Goal: Find specific page/section: Find specific page/section

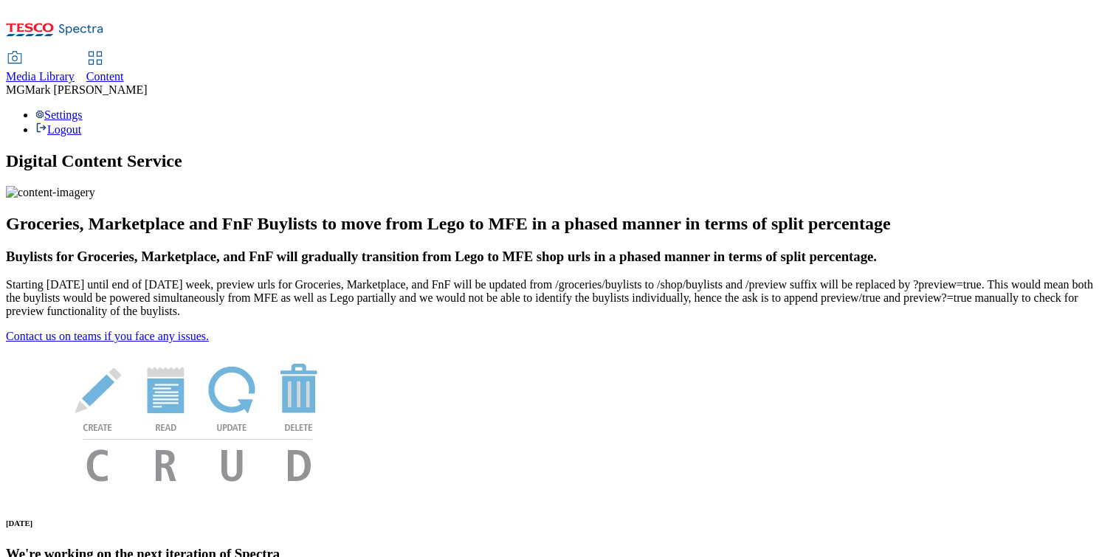
click at [124, 52] on link "Content" at bounding box center [105, 67] width 38 height 31
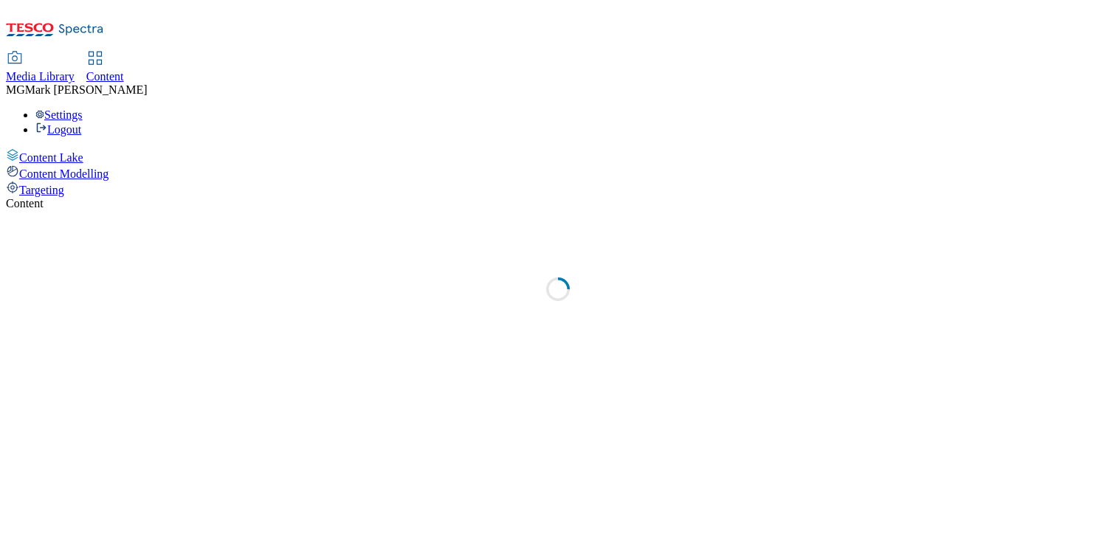
select select "flare-dotcom-sk"
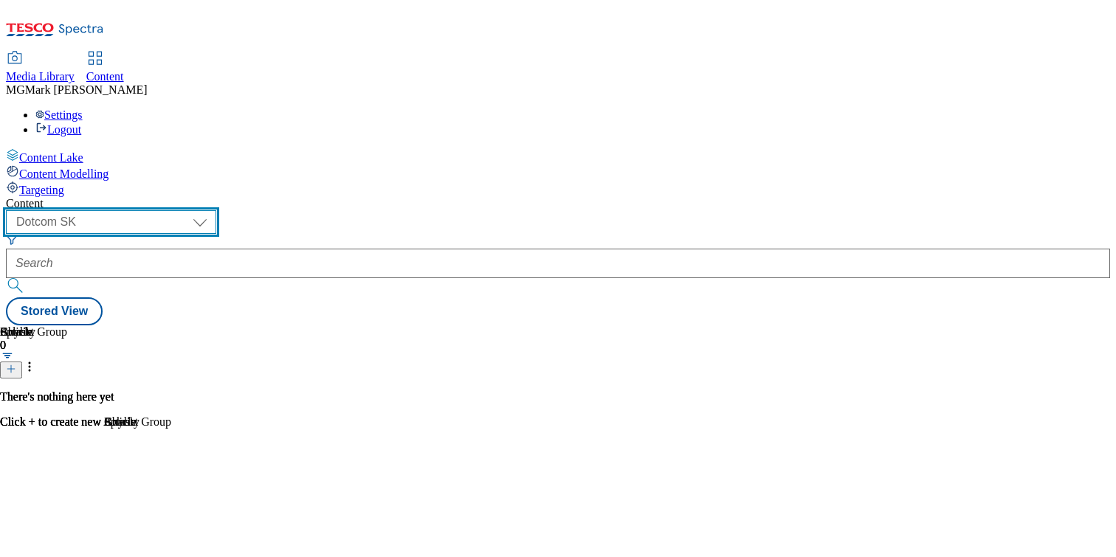
click at [216, 210] on select "Dotcom CZ Dotcom SK ghs-roi ghs-uk Phones UK" at bounding box center [111, 222] width 210 height 24
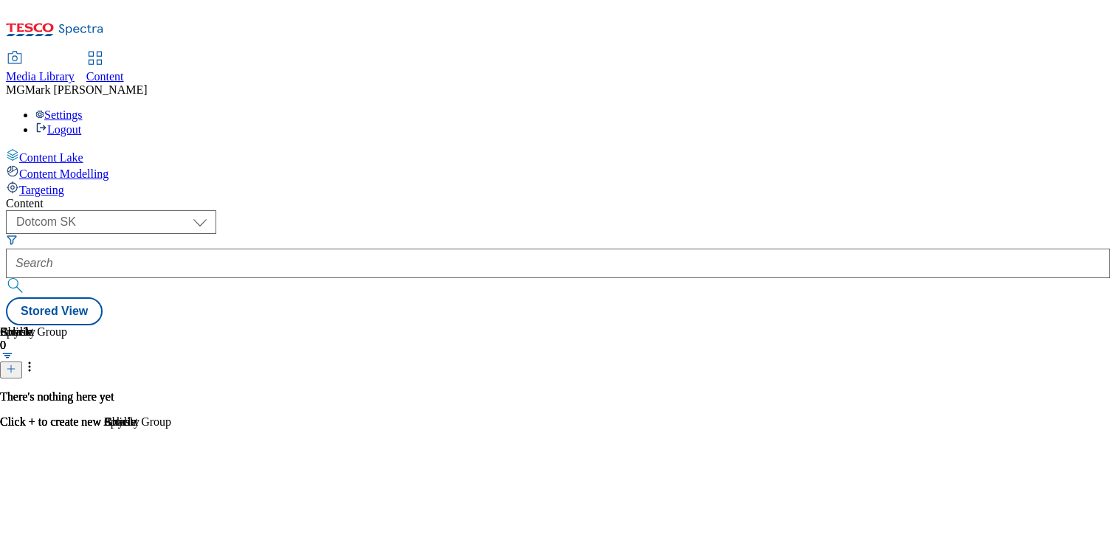
click at [75, 70] on span "Media Library" at bounding box center [40, 76] width 69 height 13
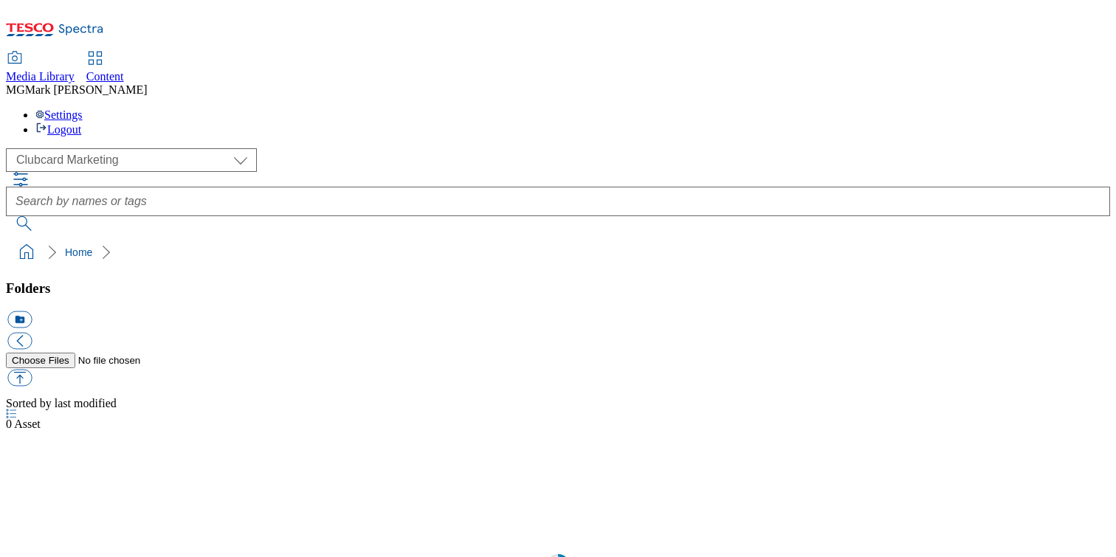
scroll to position [1, 0]
click at [117, 148] on div "( optional ) Clubcard Marketing Dotcom UK FnF Stores GHS Marketing UK GHS Produ…" at bounding box center [558, 160] width 1104 height 24
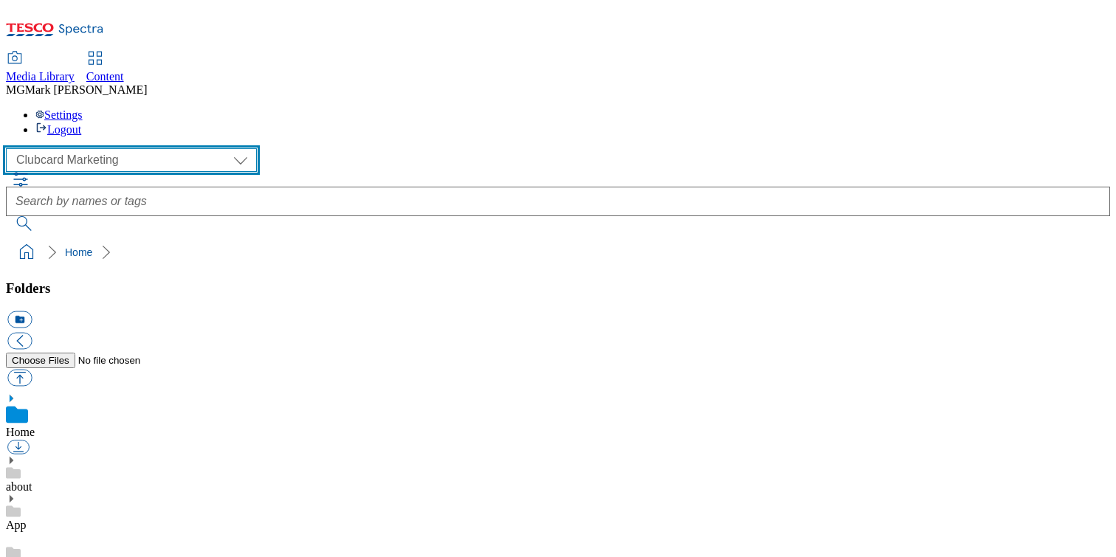
click at [120, 148] on select "Clubcard Marketing Dotcom UK FnF Stores GHS Marketing UK GHS Product UK GHS ROI…" at bounding box center [131, 160] width 251 height 24
click at [10, 148] on select "Clubcard Marketing Dotcom UK FnF Stores GHS Marketing UK GHS Product UK GHS ROI…" at bounding box center [131, 160] width 251 height 24
click at [120, 148] on select "Clubcard Marketing Dotcom UK FnF Stores GHS Marketing UK GHS Product UK GHS ROI…" at bounding box center [131, 160] width 251 height 24
select select "flare-clubcard-mktg"
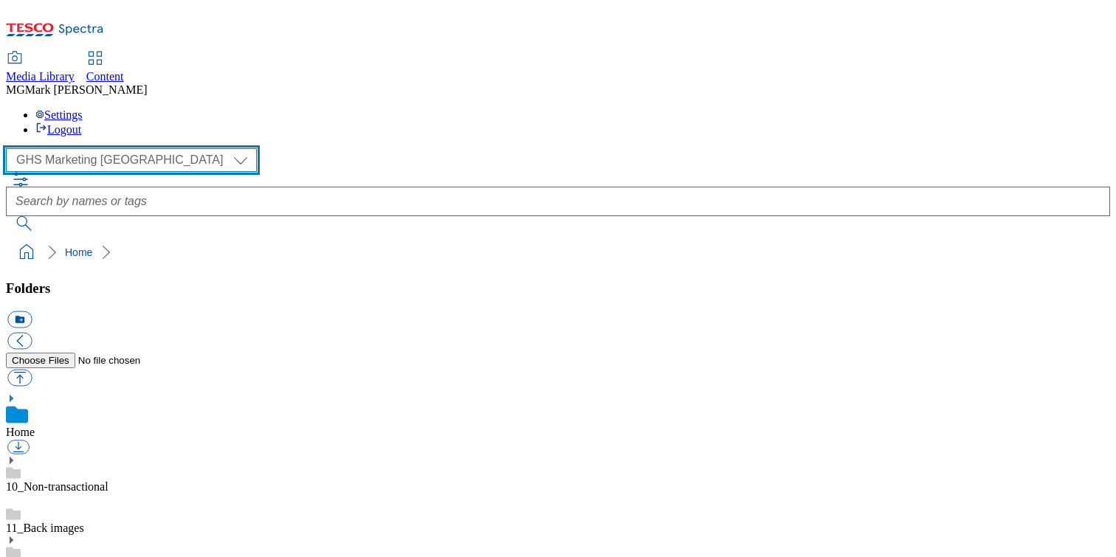
click at [10, 148] on select "Clubcard Marketing Dotcom UK FnF Stores GHS Marketing UK GHS Product UK GHS ROI…" at bounding box center [131, 160] width 251 height 24
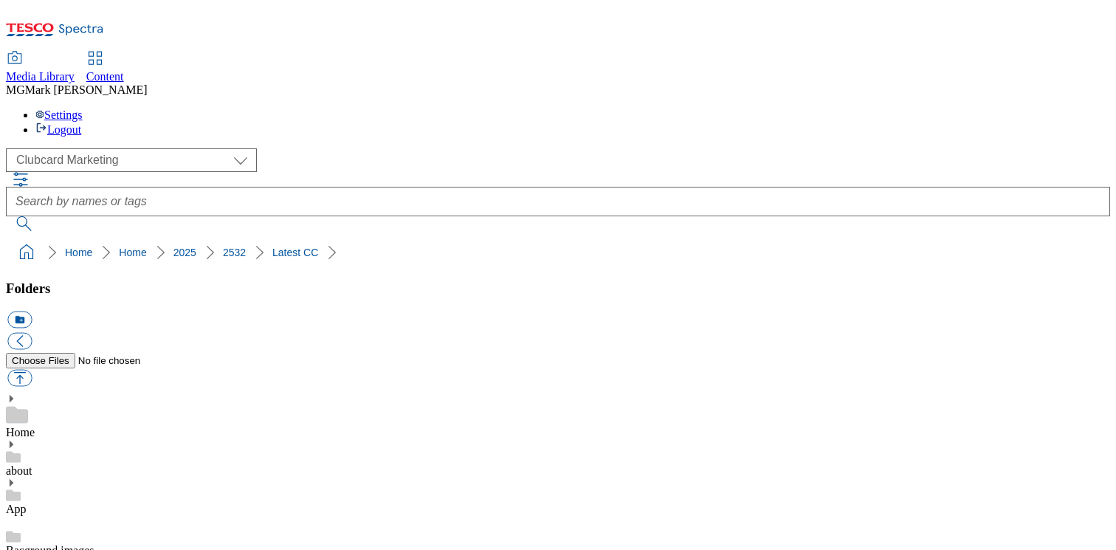
scroll to position [1526, 0]
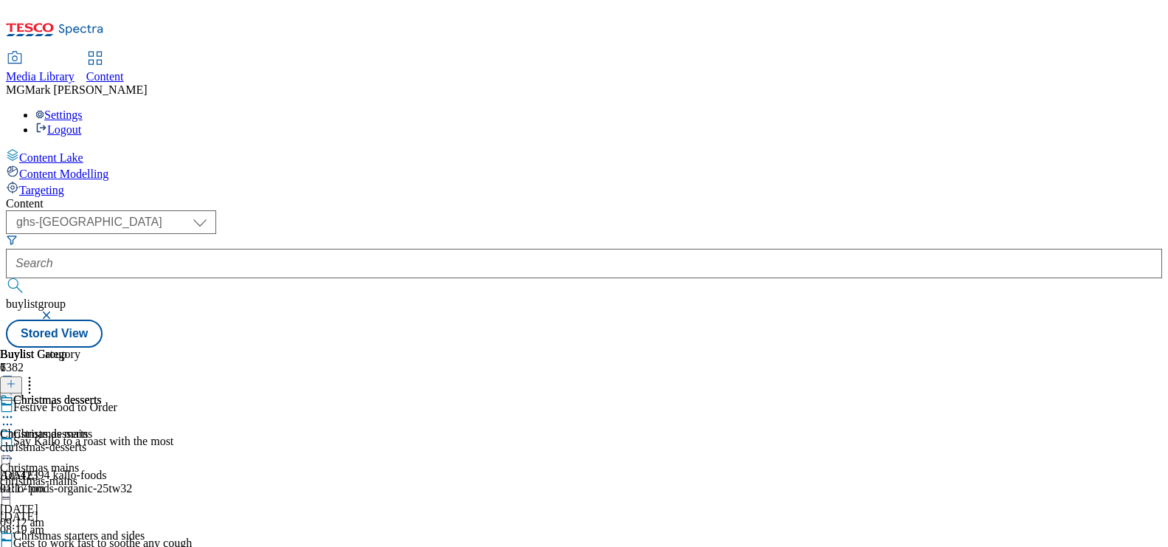
select select "ghs-[GEOGRAPHIC_DATA]"
click at [75, 70] on span "Media Library" at bounding box center [40, 76] width 69 height 13
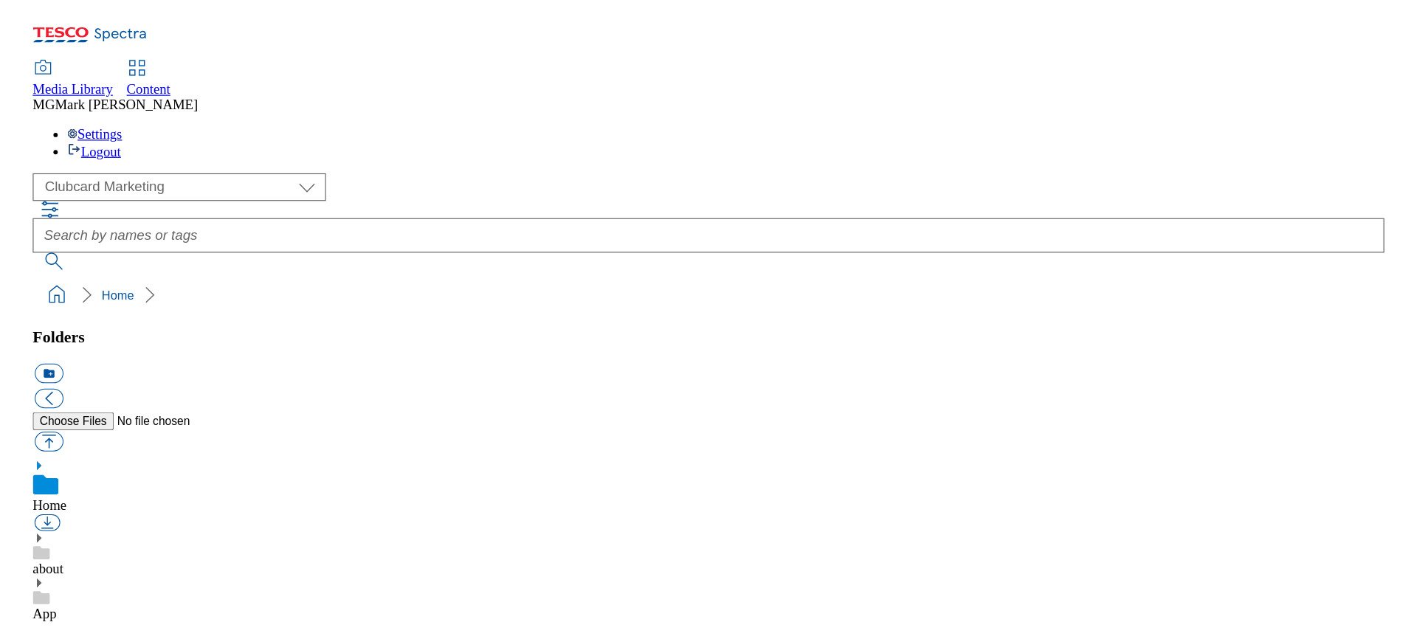
scroll to position [210, 0]
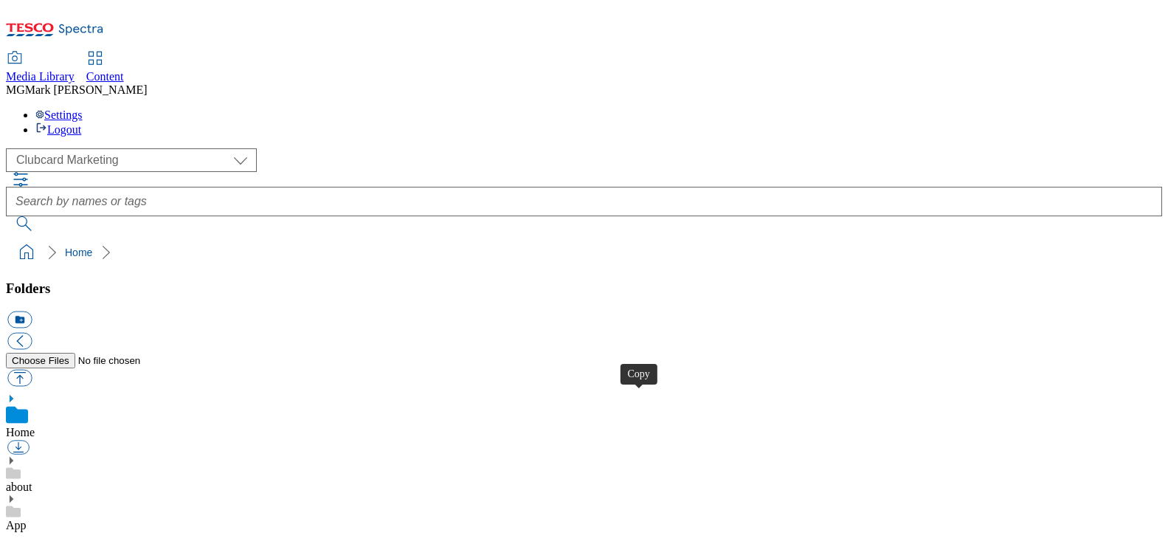
click at [210, 148] on div "( optional ) Clubcard Marketing Dotcom UK FnF Stores GHS Marketing UK GHS Produ…" at bounding box center [584, 160] width 1156 height 24
